Goal: Task Accomplishment & Management: Manage account settings

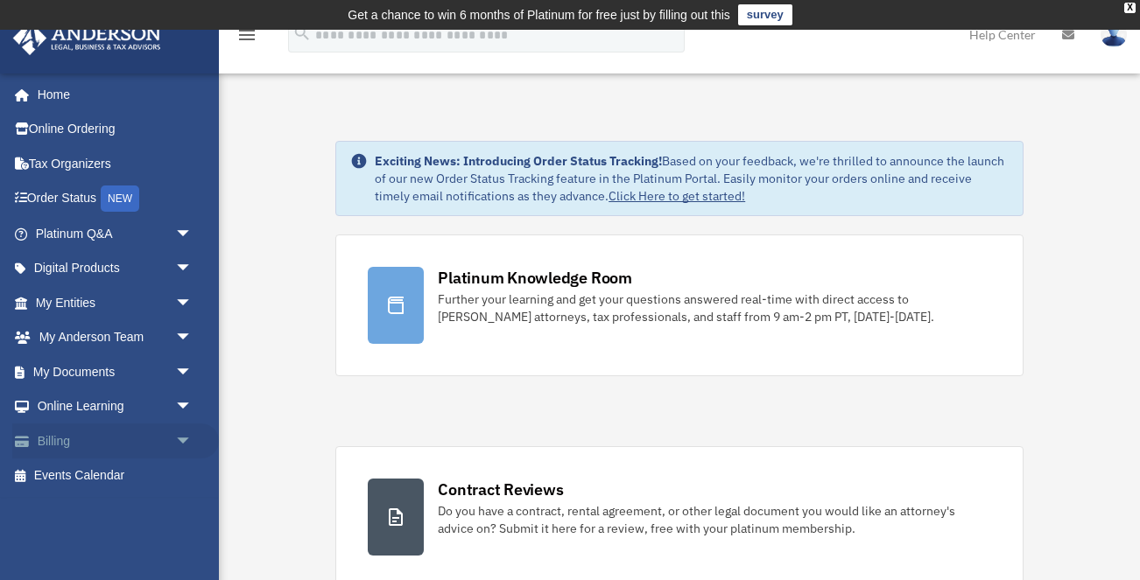
click at [137, 426] on link "Billing arrow_drop_down" at bounding box center [115, 441] width 207 height 35
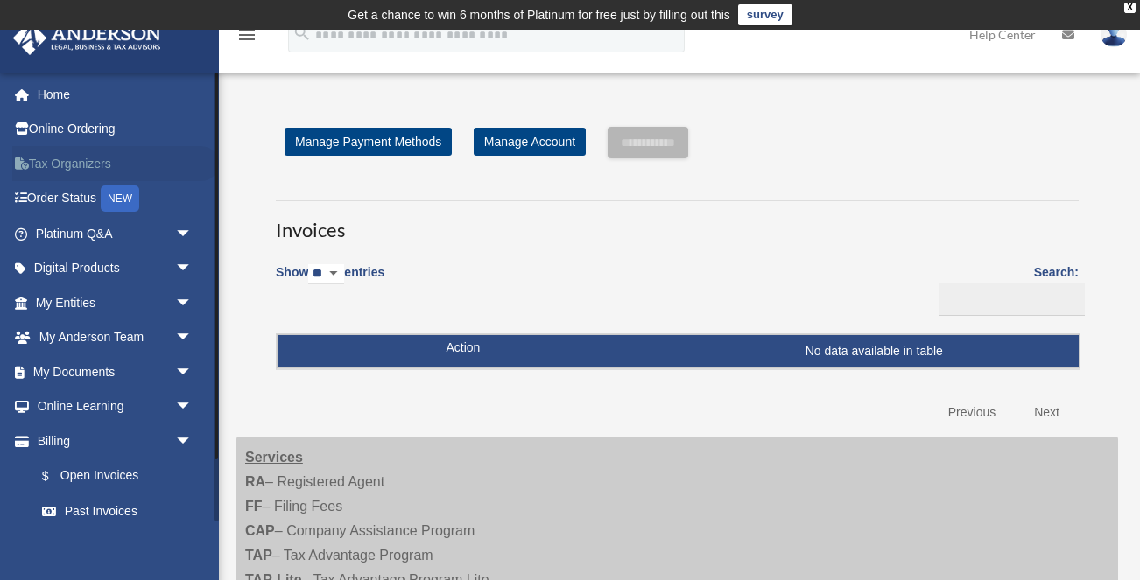
click at [100, 165] on link "Tax Organizers" at bounding box center [115, 163] width 207 height 35
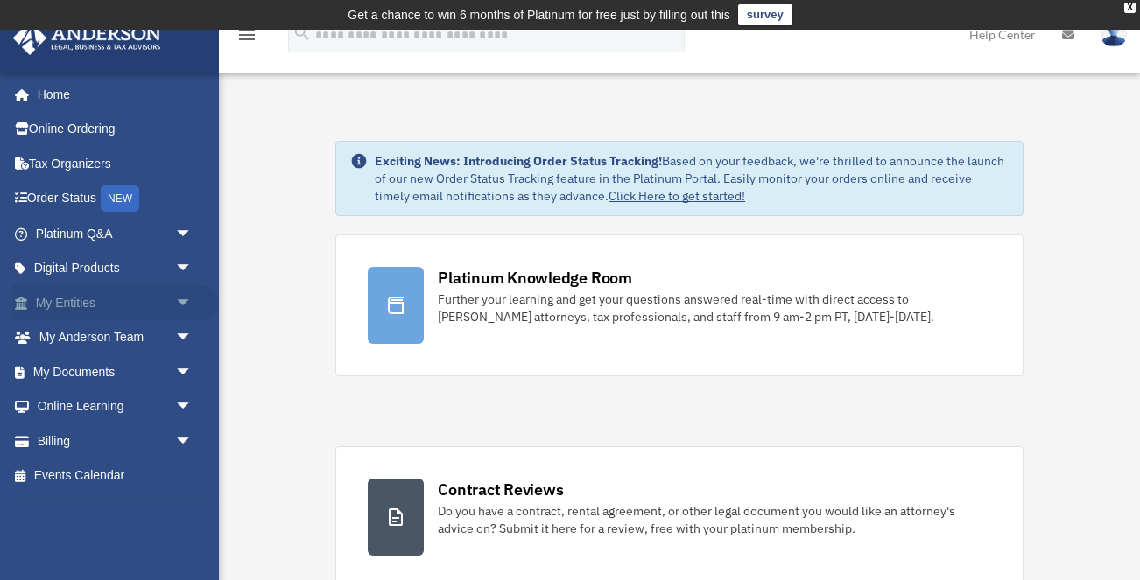
click at [177, 299] on span "arrow_drop_down" at bounding box center [192, 303] width 35 height 36
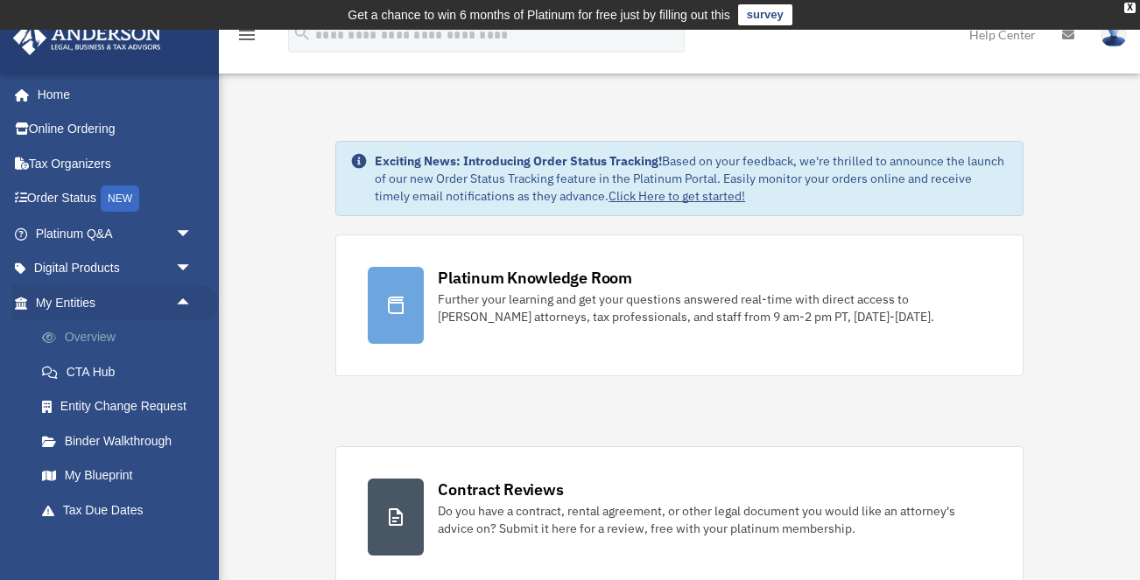
click at [109, 329] on link "Overview" at bounding box center [122, 337] width 194 height 35
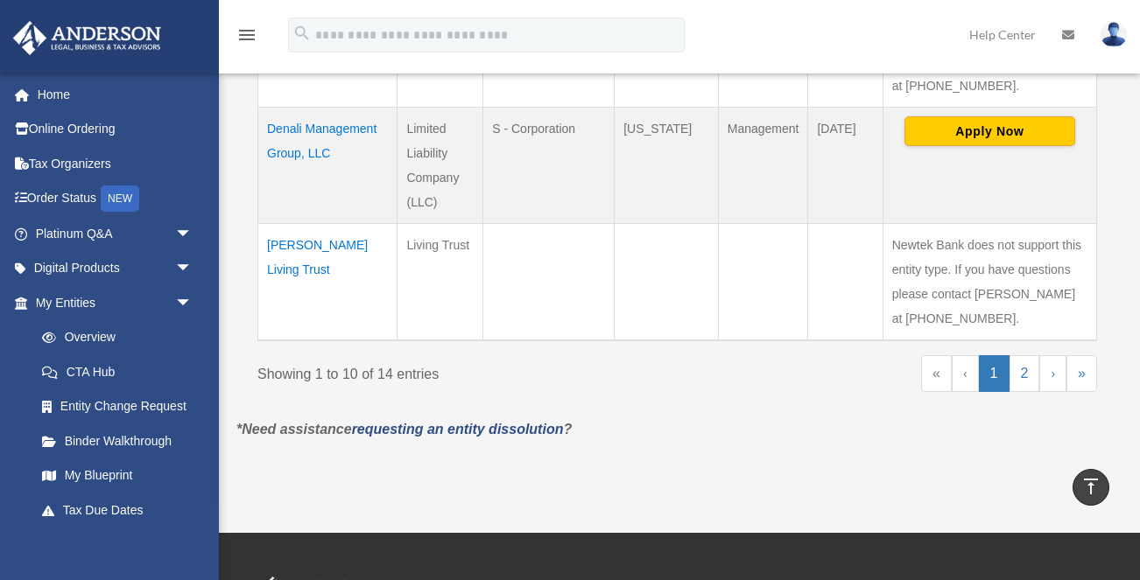
scroll to position [1393, 0]
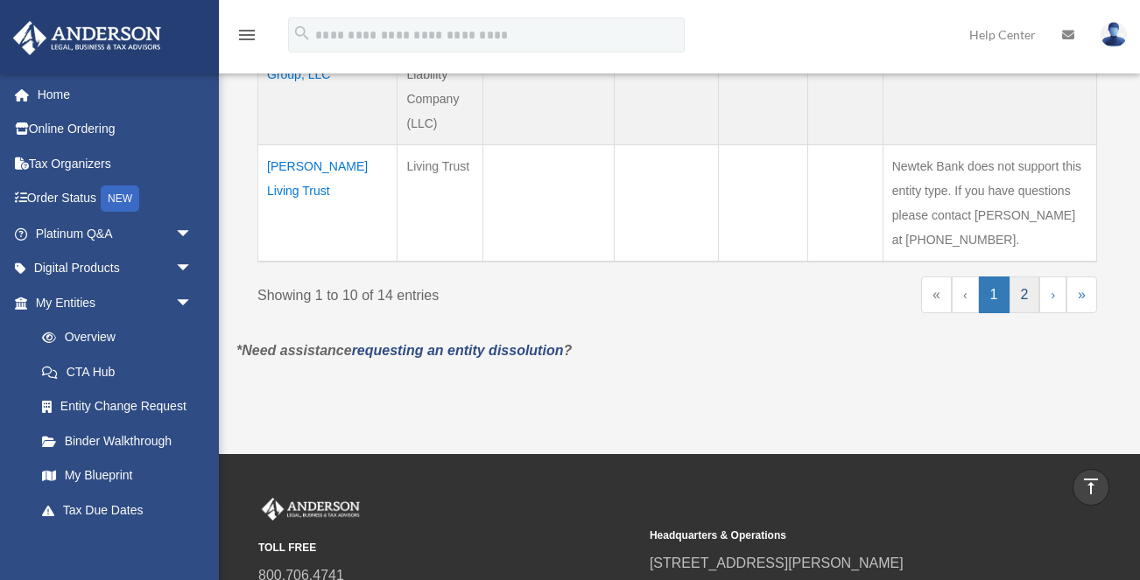
click at [1022, 313] on link "2" at bounding box center [1024, 295] width 31 height 37
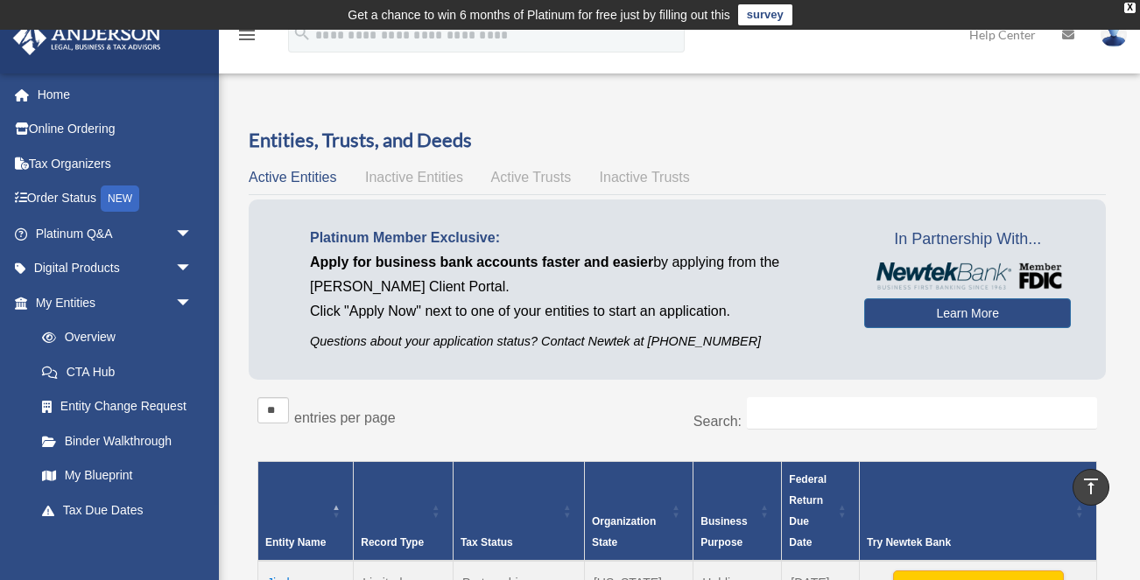
scroll to position [0, 0]
click at [60, 96] on link "Home" at bounding box center [115, 94] width 207 height 35
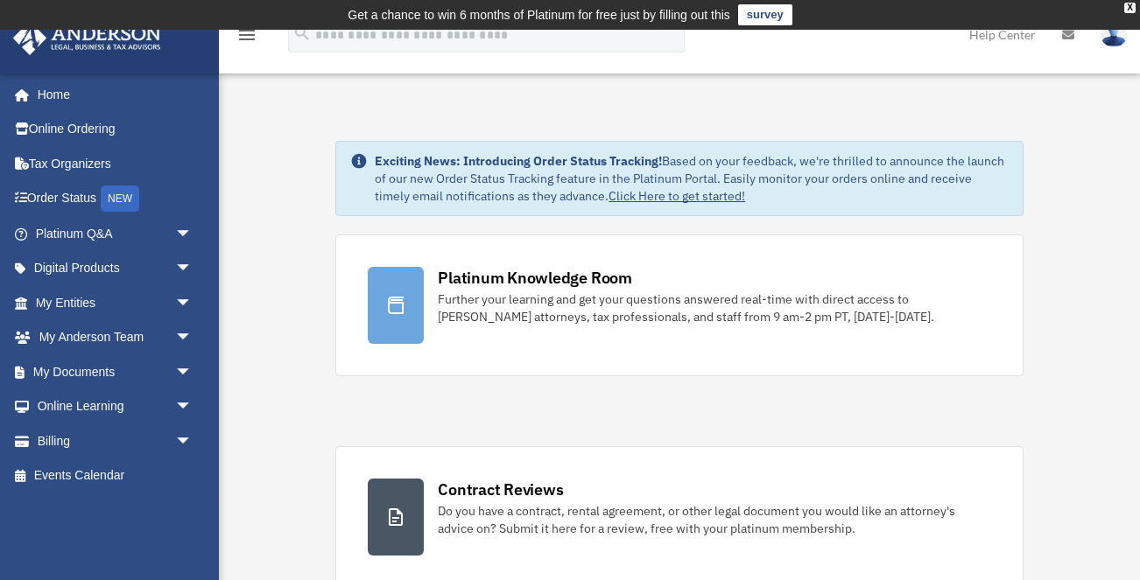
click at [1109, 41] on img at bounding box center [1114, 34] width 26 height 25
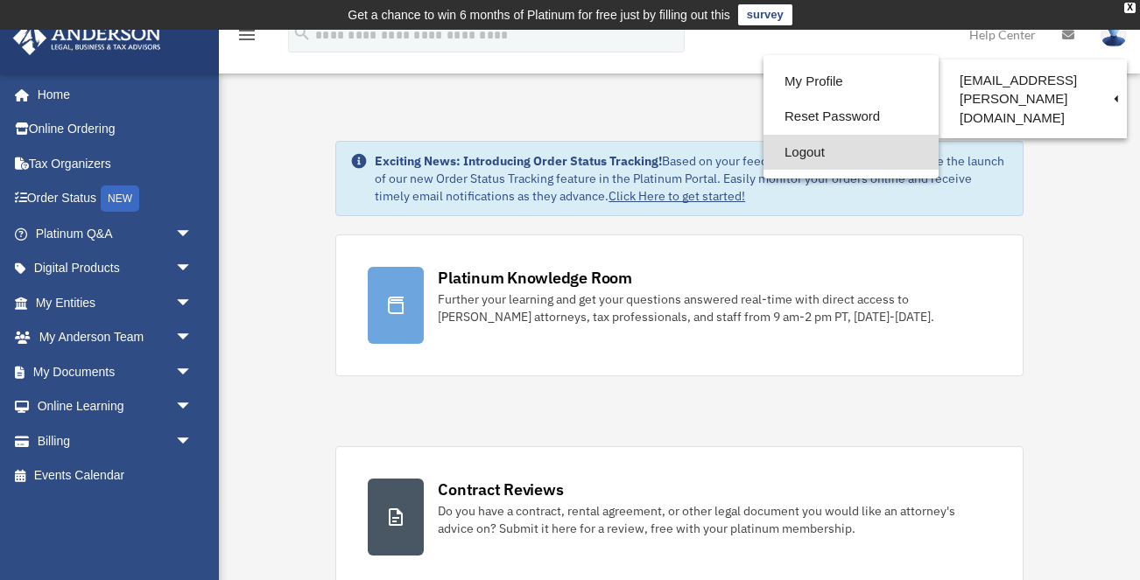
click at [808, 148] on link "Logout" at bounding box center [850, 153] width 175 height 36
